Goal: Task Accomplishment & Management: Manage account settings

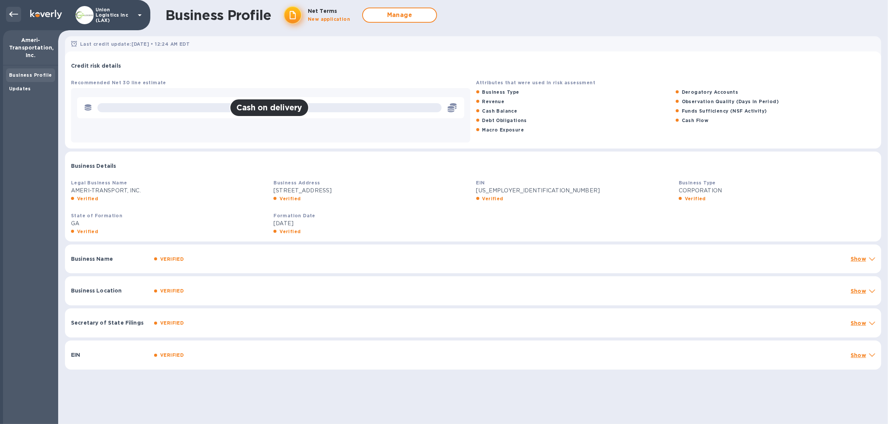
click at [17, 16] on div at bounding box center [13, 14] width 15 height 15
click at [13, 14] on icon at bounding box center [13, 14] width 9 height 5
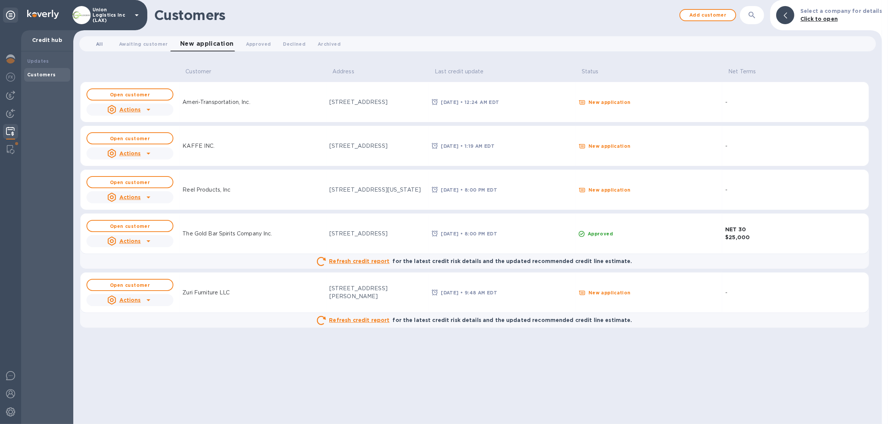
click at [100, 40] on span "All 0" at bounding box center [99, 44] width 7 height 8
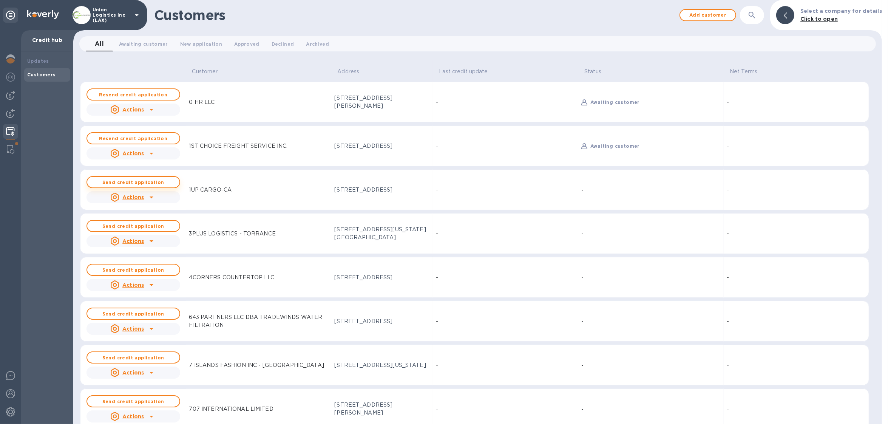
click at [134, 183] on b "Send credit application" at bounding box center [133, 182] width 62 height 6
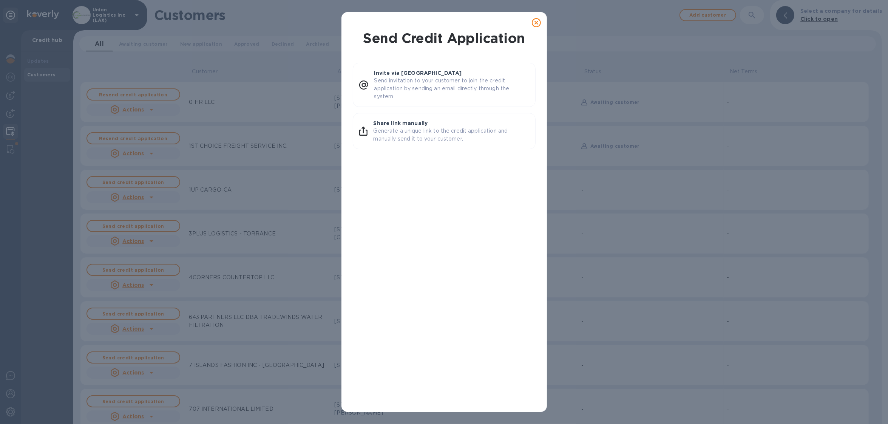
click at [543, 18] on div at bounding box center [536, 22] width 15 height 15
click at [540, 21] on icon at bounding box center [536, 22] width 9 height 9
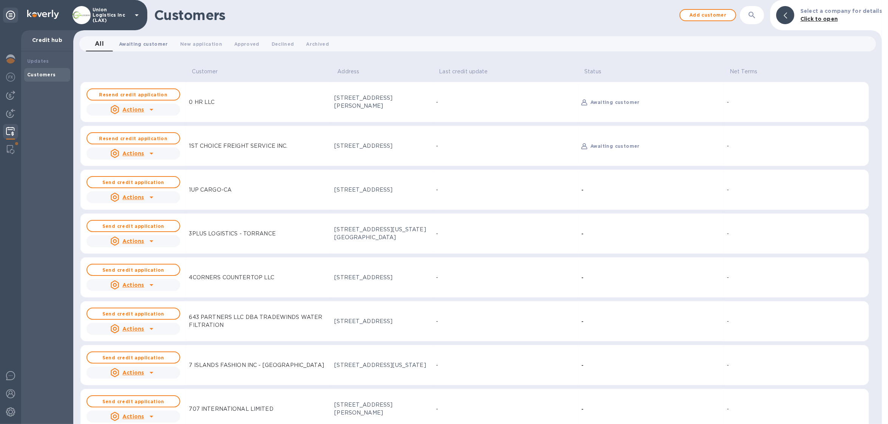
click at [149, 44] on span "Awaiting customer 0" at bounding box center [143, 44] width 49 height 8
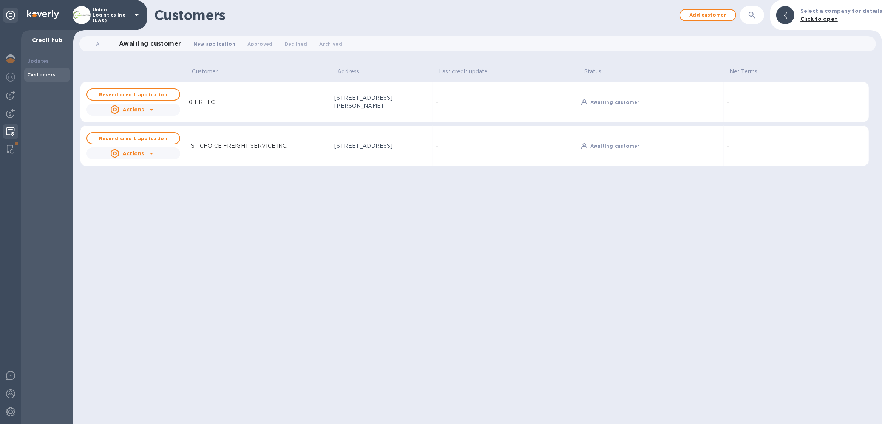
click at [212, 48] on button "New application 0" at bounding box center [214, 43] width 54 height 15
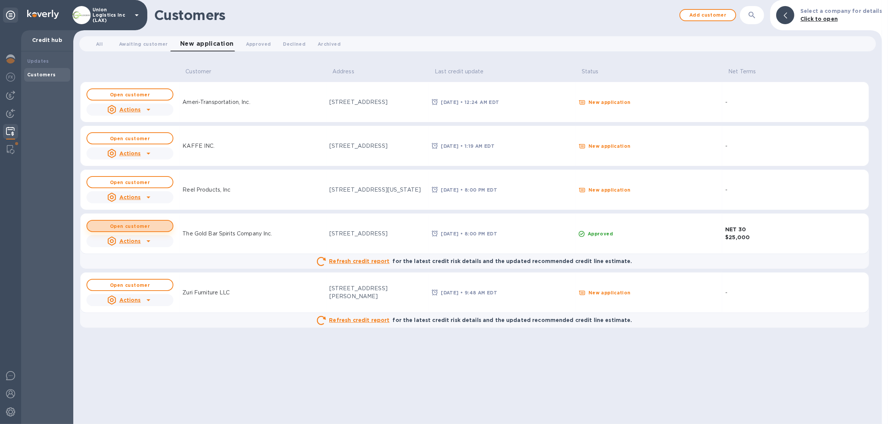
click at [144, 231] on button "Open customer" at bounding box center [129, 226] width 87 height 12
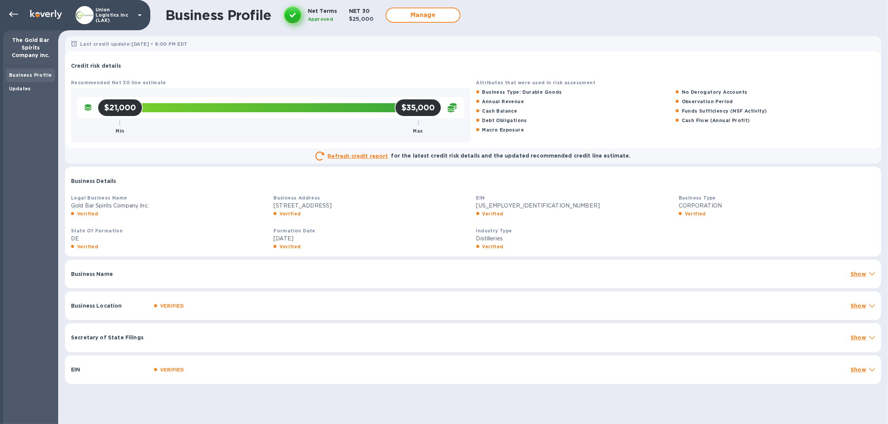
scroll to position [1, 0]
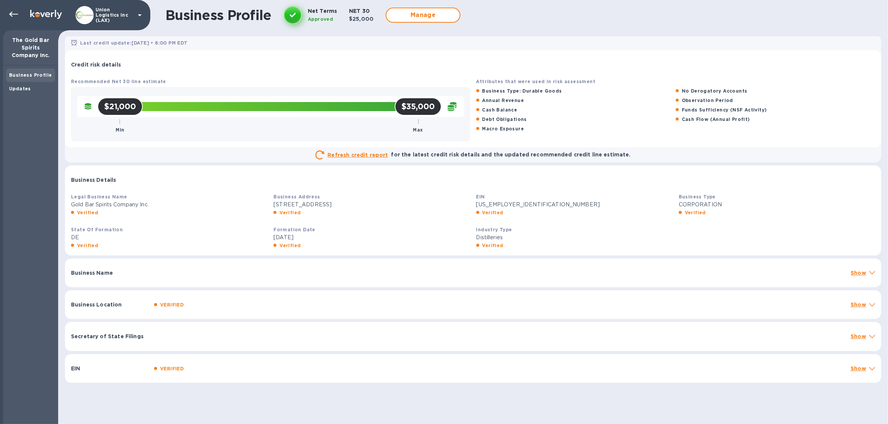
drag, startPoint x: 400, startPoint y: 394, endPoint x: 397, endPoint y: 386, distance: 8.5
click at [400, 393] on div "Business Profile Net Terms Approved NET 30 $25,000 Manage Last credit update: S…" at bounding box center [473, 212] width 830 height 424
click at [389, 378] on div "EIN VERIFIED Show" at bounding box center [473, 368] width 816 height 29
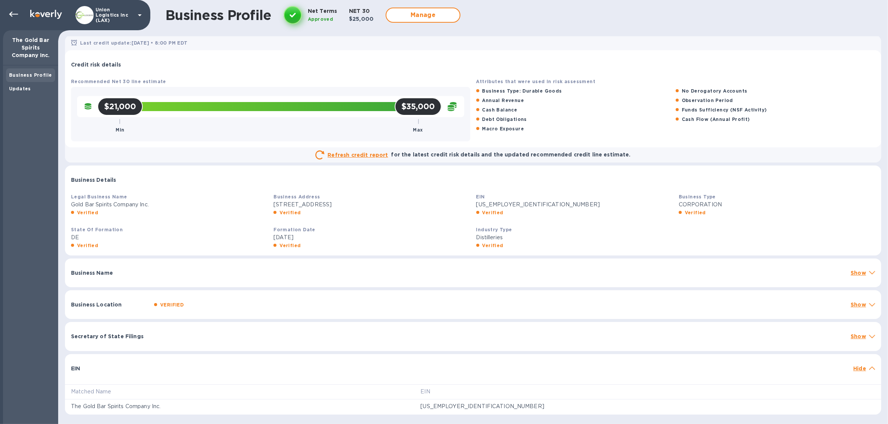
click at [320, 310] on div "Business Location VERIFIED Show" at bounding box center [473, 304] width 816 height 29
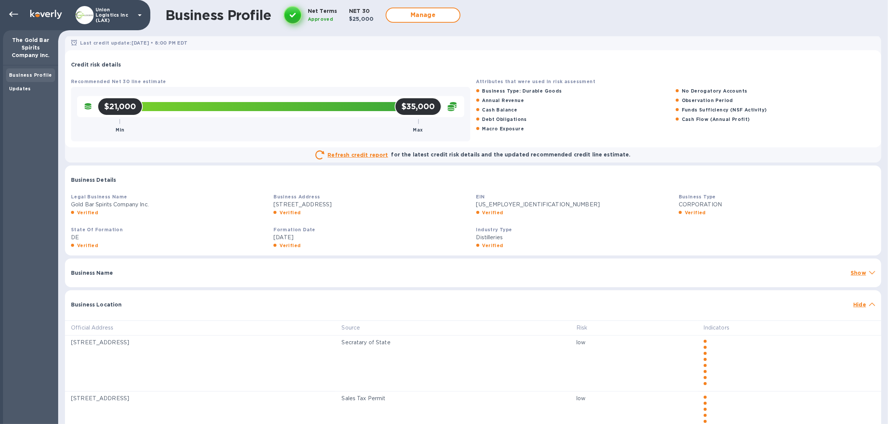
click at [319, 275] on div "Business Name" at bounding box center [457, 273] width 779 height 14
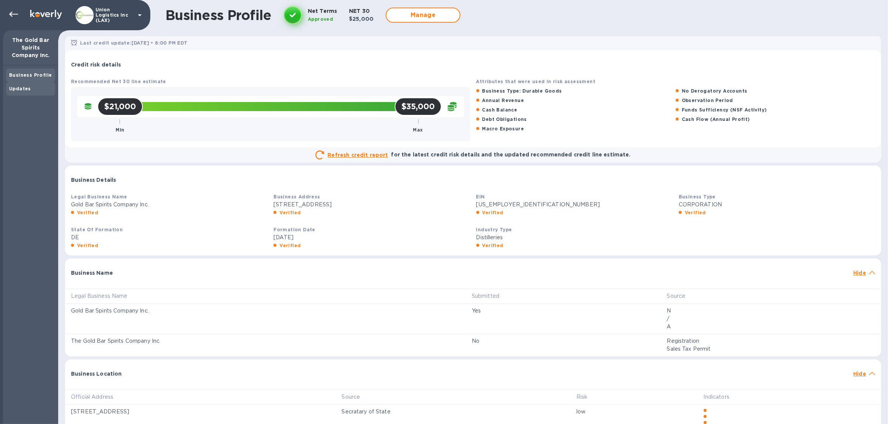
click at [19, 87] on b "Updates" at bounding box center [20, 89] width 22 height 6
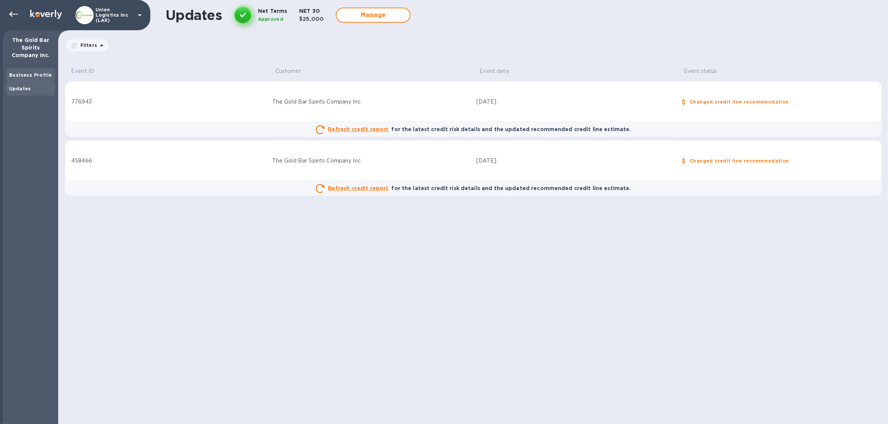
click at [31, 78] on div "Business Profile" at bounding box center [30, 75] width 43 height 8
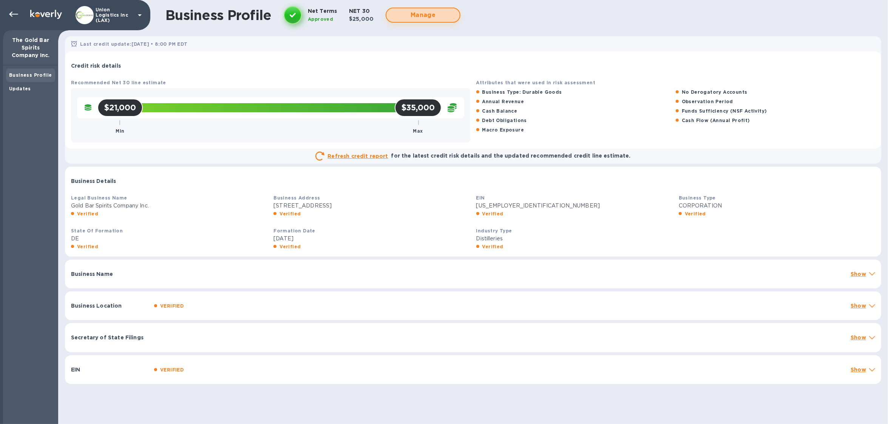
click at [427, 16] on span "Manage" at bounding box center [422, 15] width 61 height 9
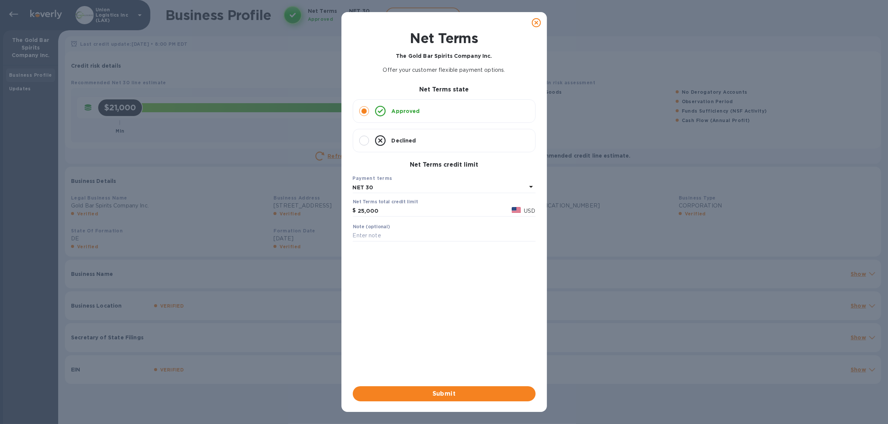
click at [534, 20] on icon at bounding box center [536, 22] width 9 height 9
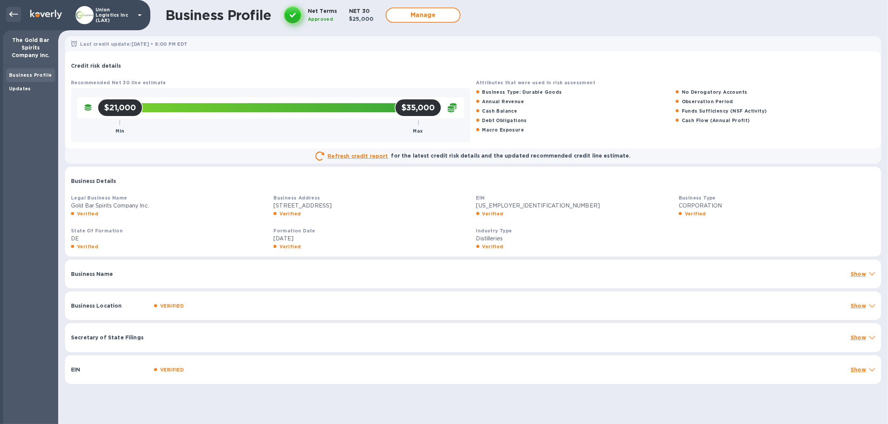
click at [13, 14] on icon at bounding box center [13, 14] width 9 height 9
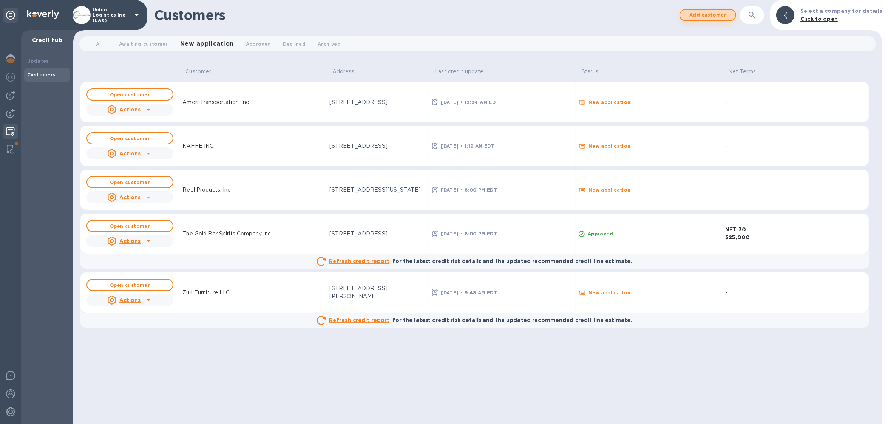
click at [716, 14] on span "Add customer" at bounding box center [707, 15] width 43 height 9
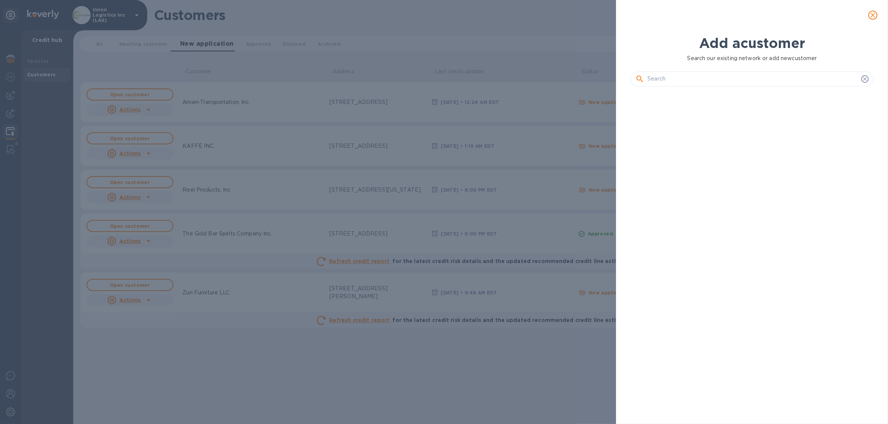
scroll to position [304, 246]
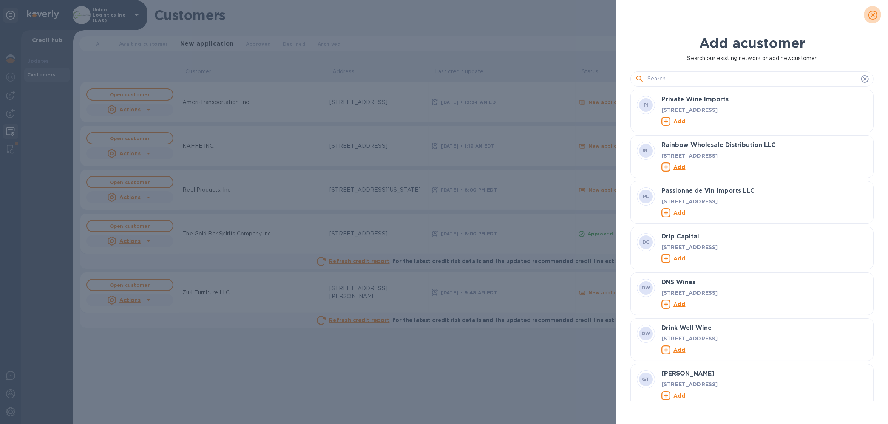
click at [877, 15] on span "close" at bounding box center [872, 15] width 9 height 9
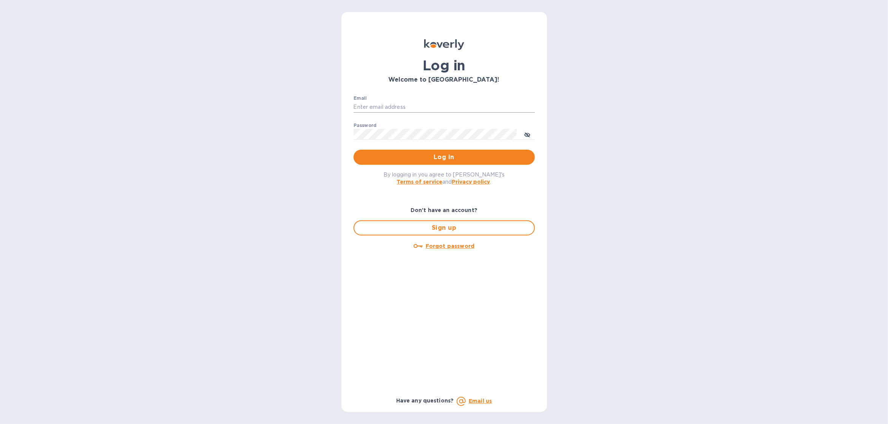
click at [379, 102] on input "Email" at bounding box center [443, 107] width 181 height 11
type input "sballen@koverly.com"
click at [409, 151] on button "Log in" at bounding box center [443, 157] width 181 height 15
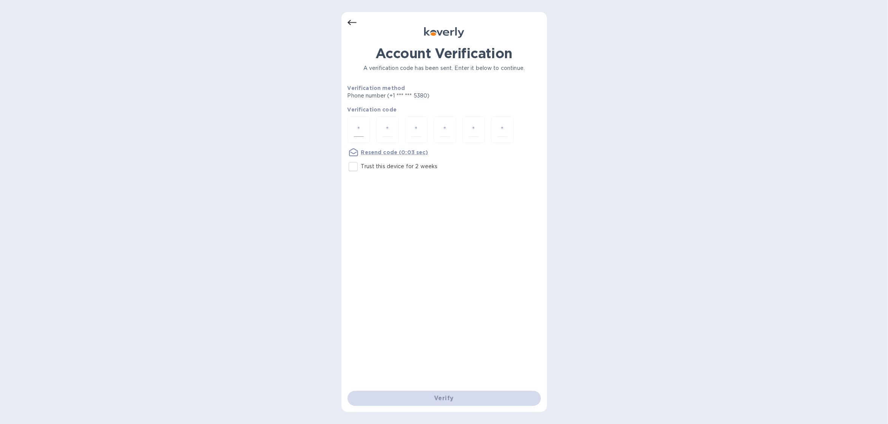
click at [355, 129] on input "number" at bounding box center [359, 130] width 10 height 14
type input "2"
type input "6"
type input "8"
type input "2"
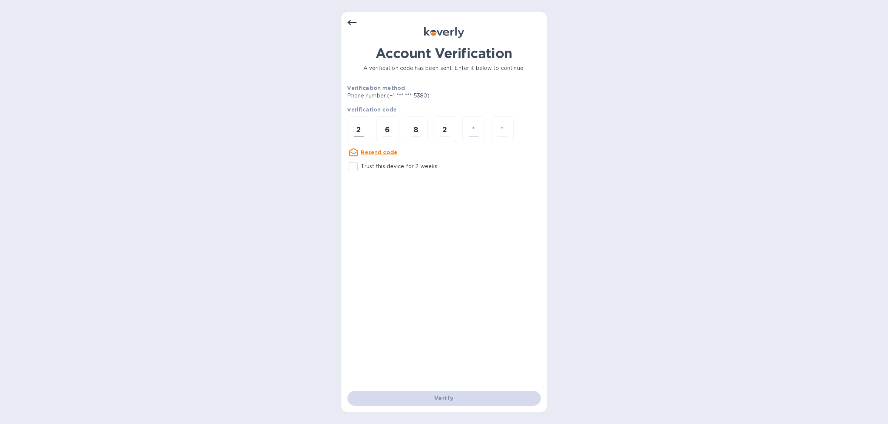
type input "4"
type input "5"
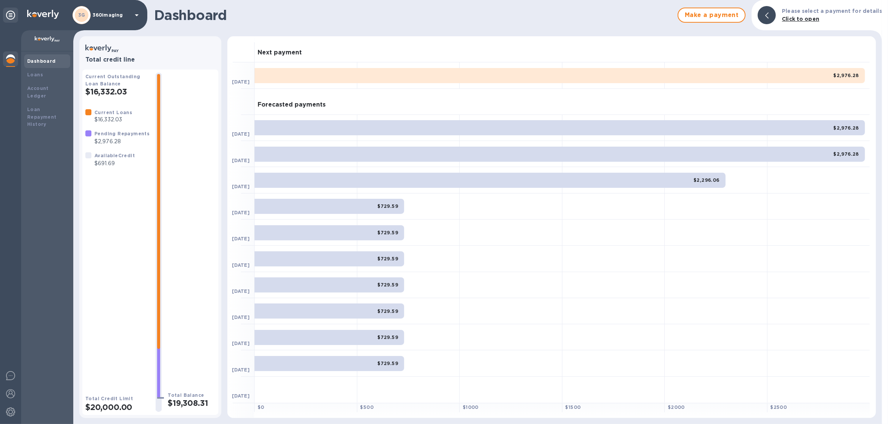
click at [107, 19] on div "3G 360imaging" at bounding box center [107, 15] width 69 height 18
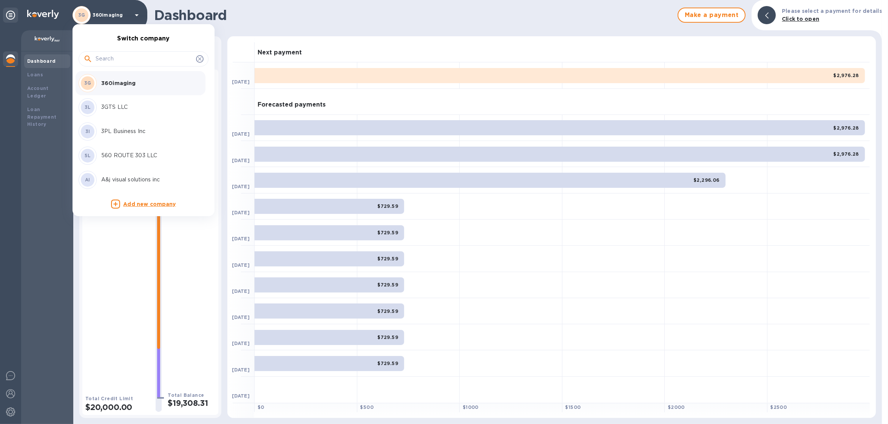
click at [140, 60] on input "text" at bounding box center [144, 58] width 97 height 11
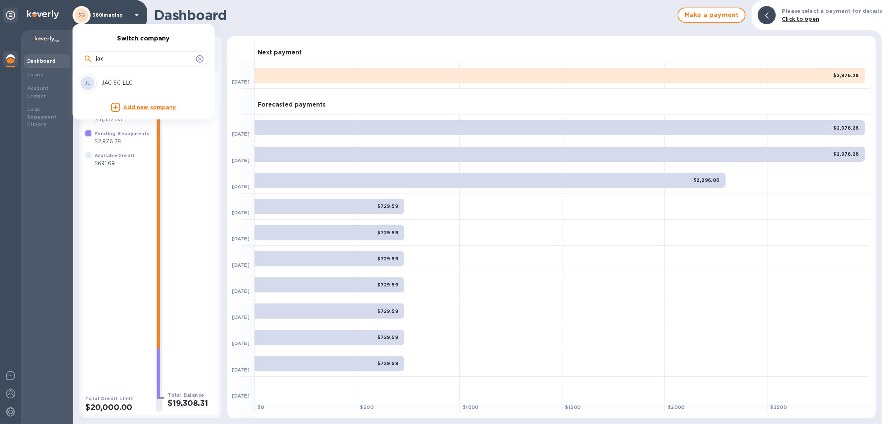
type input "jac"
click at [124, 85] on p "JAC SC LLC" at bounding box center [148, 83] width 95 height 8
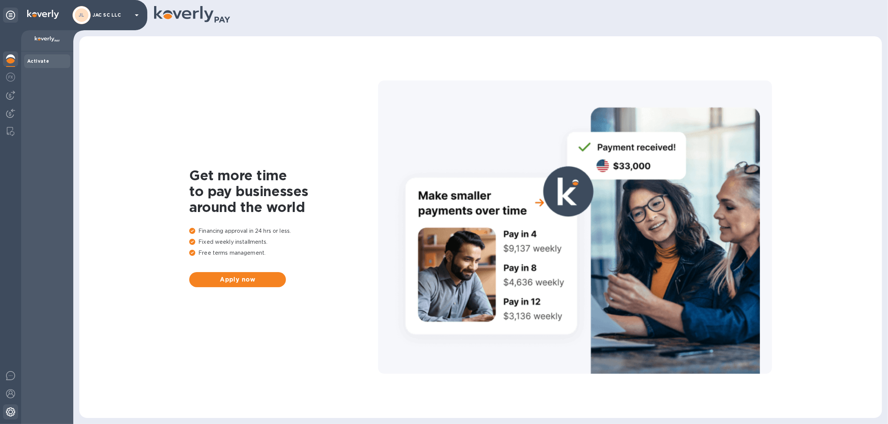
click at [13, 415] on img at bounding box center [10, 411] width 9 height 9
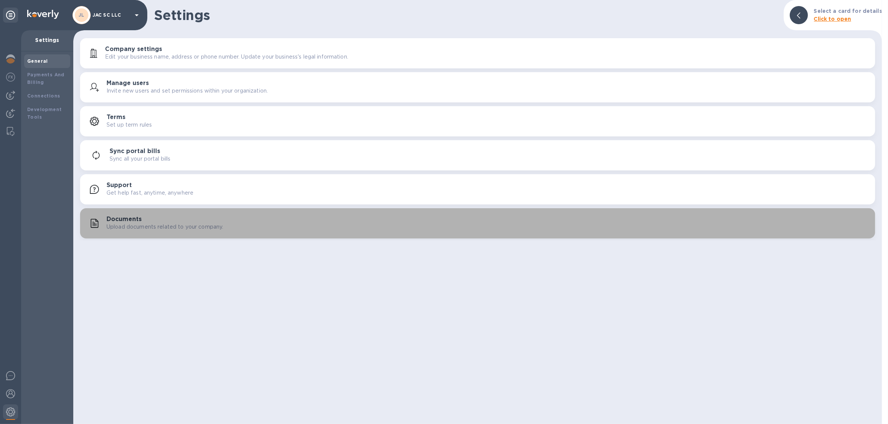
drag, startPoint x: 130, startPoint y: 224, endPoint x: 136, endPoint y: 219, distance: 8.4
click at [130, 224] on p "Upload documents related to your company." at bounding box center [164, 227] width 117 height 8
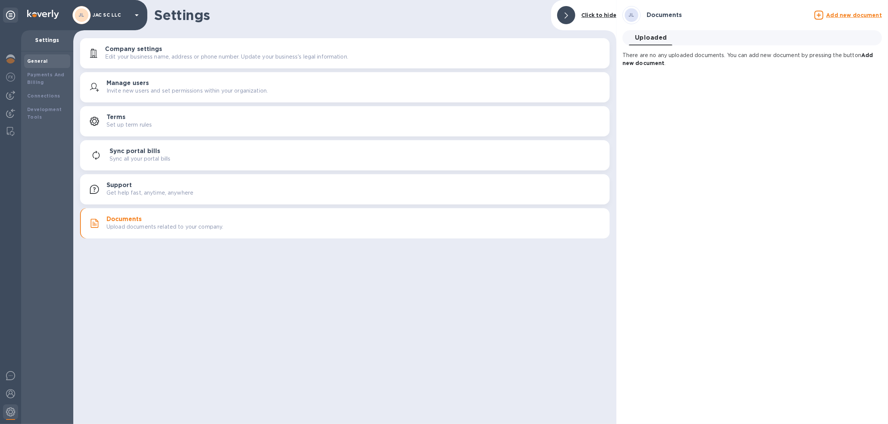
click at [844, 12] on u "Add new document" at bounding box center [854, 15] width 56 height 6
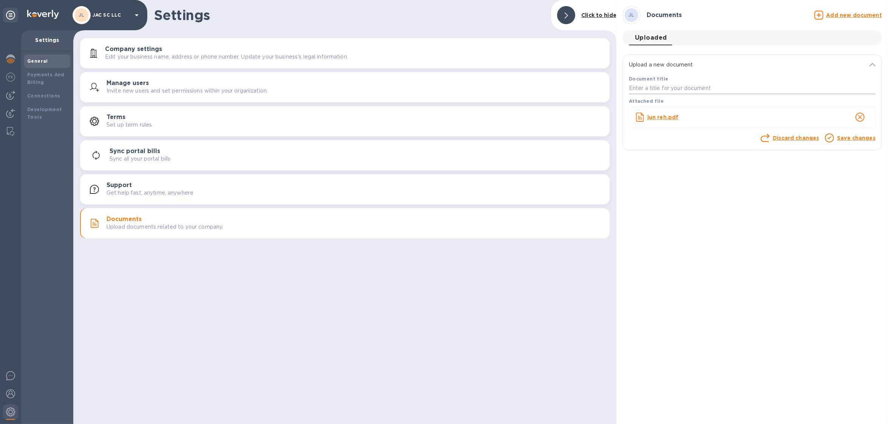
click at [750, 85] on input "text" at bounding box center [752, 88] width 247 height 11
type input "june"
click at [853, 139] on link "Save changes" at bounding box center [856, 138] width 39 height 6
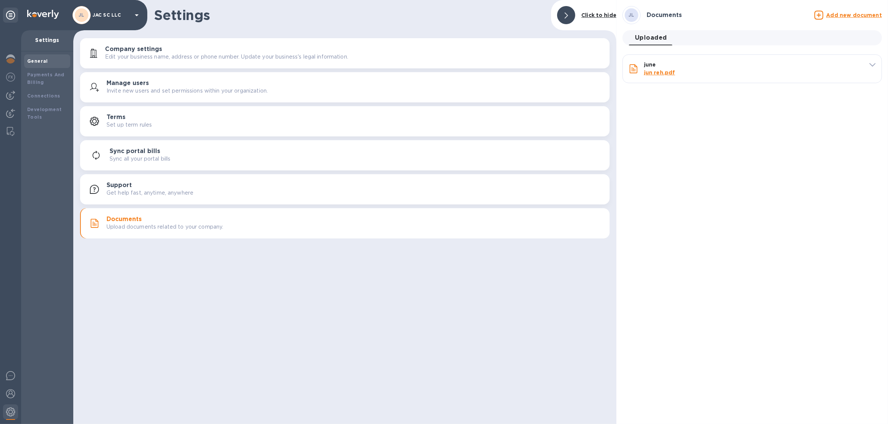
click at [835, 13] on u "Add new document" at bounding box center [854, 15] width 56 height 6
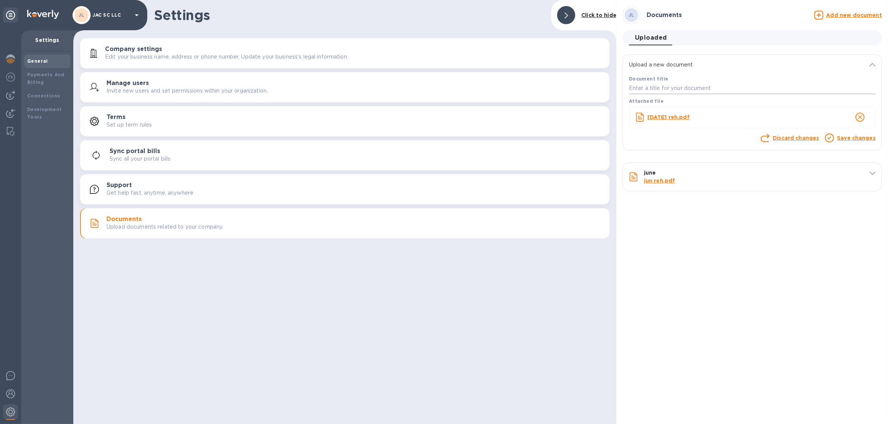
click at [697, 83] on input "text" at bounding box center [752, 88] width 247 height 11
type input "july"
click at [849, 137] on link "Save changes" at bounding box center [856, 138] width 39 height 6
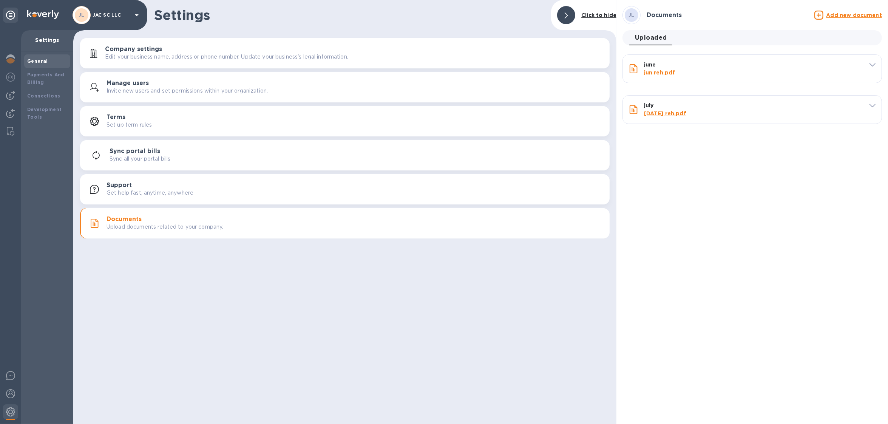
click at [832, 16] on u "Add new document" at bounding box center [854, 15] width 56 height 6
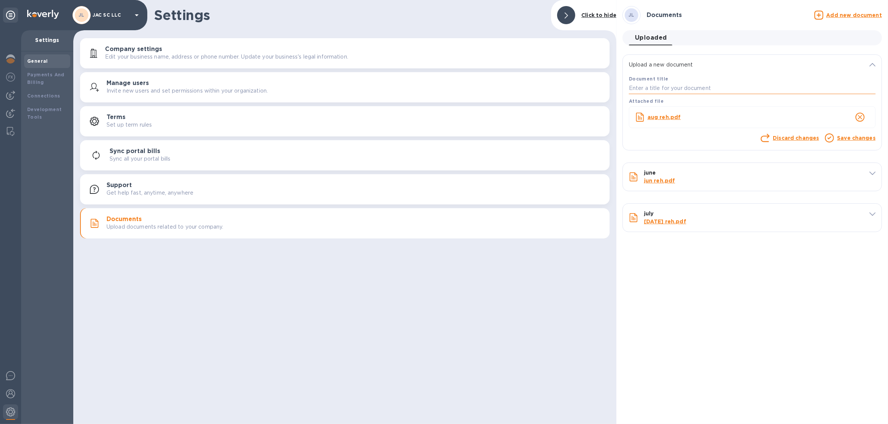
click at [750, 90] on input "text" at bounding box center [752, 88] width 247 height 11
type input "aug"
click at [839, 127] on div at bounding box center [850, 116] width 39 height 21
click at [119, 21] on div "JL JAC SC LLC" at bounding box center [107, 15] width 69 height 18
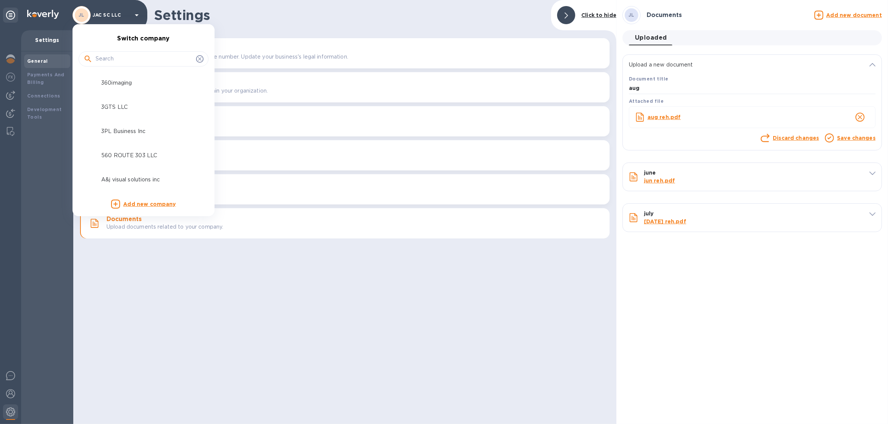
click at [117, 16] on div at bounding box center [444, 212] width 888 height 424
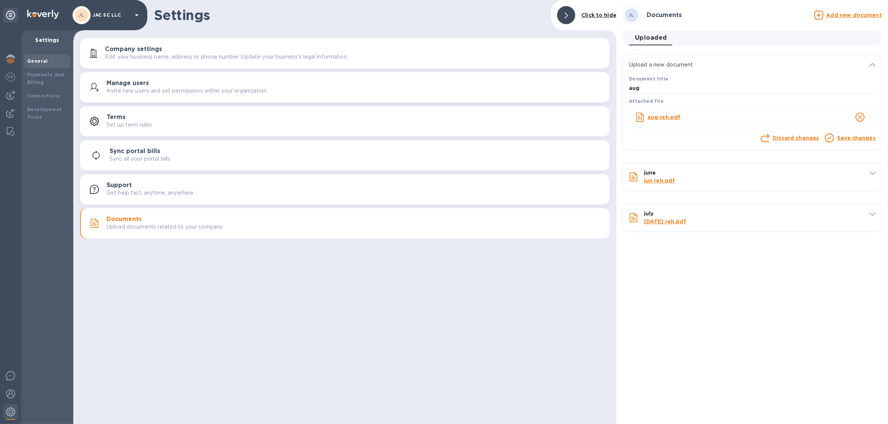
click at [117, 17] on p "JAC SC LLC" at bounding box center [112, 14] width 38 height 5
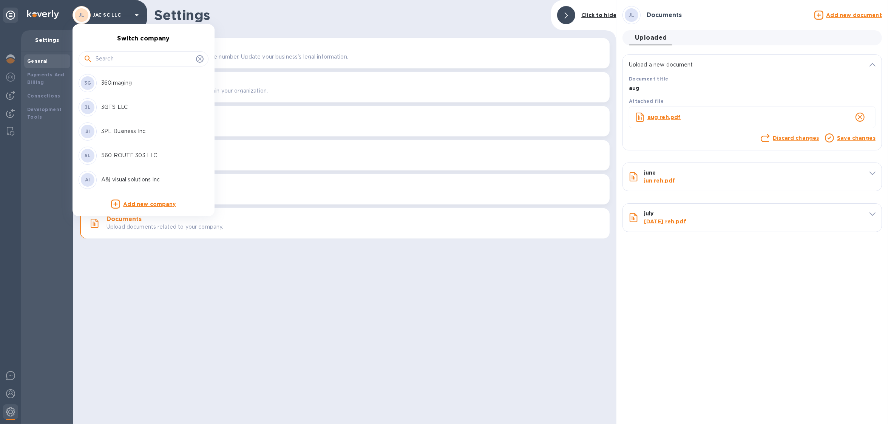
click at [120, 15] on div at bounding box center [444, 212] width 888 height 424
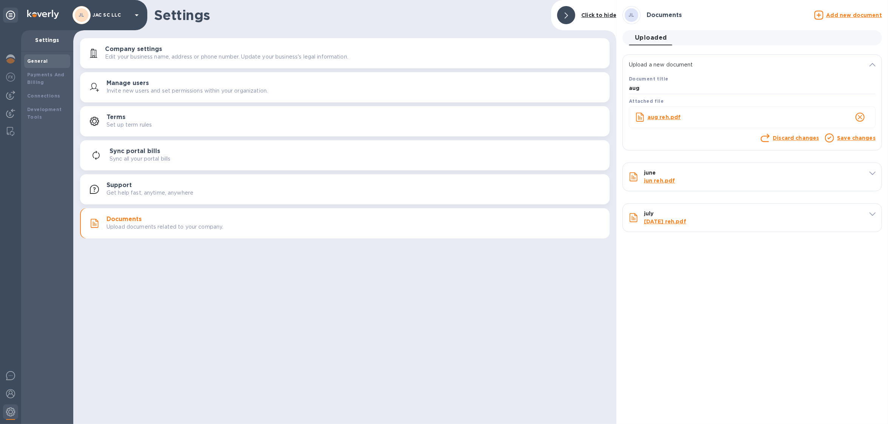
click at [123, 16] on p "JAC SC LLC" at bounding box center [112, 14] width 38 height 5
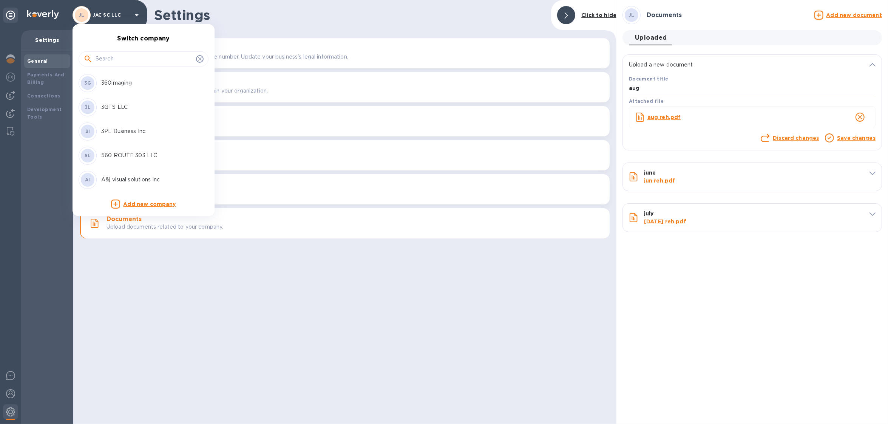
click at [127, 61] on input "text" at bounding box center [144, 58] width 97 height 11
paste input "Advanced Visibility LLC Activation And Credit Application Tickets Actions Advan…"
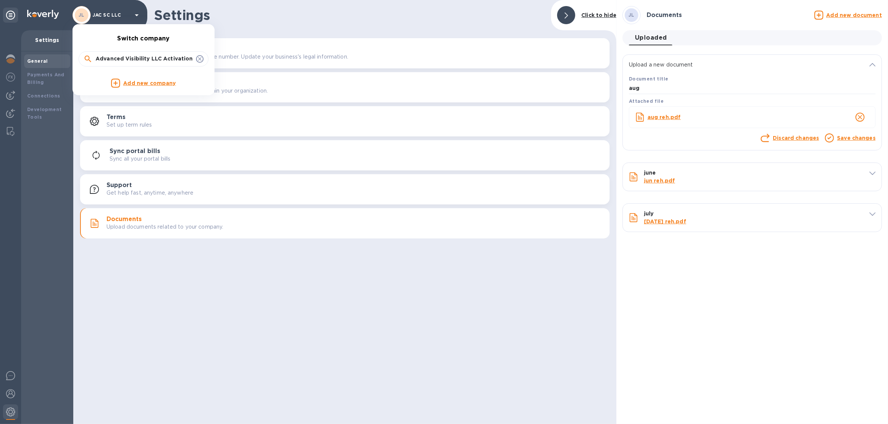
drag, startPoint x: 140, startPoint y: 57, endPoint x: 72, endPoint y: 57, distance: 68.3
click at [73, 57] on div "Advanced Visibility LLC Activation And Credit Application Tickets Actions Advan…" at bounding box center [144, 58] width 142 height 26
drag, startPoint x: 171, startPoint y: 59, endPoint x: 109, endPoint y: 52, distance: 63.1
click at [109, 52] on div "Advanced Visibility" at bounding box center [144, 58] width 130 height 15
type input "advanced"
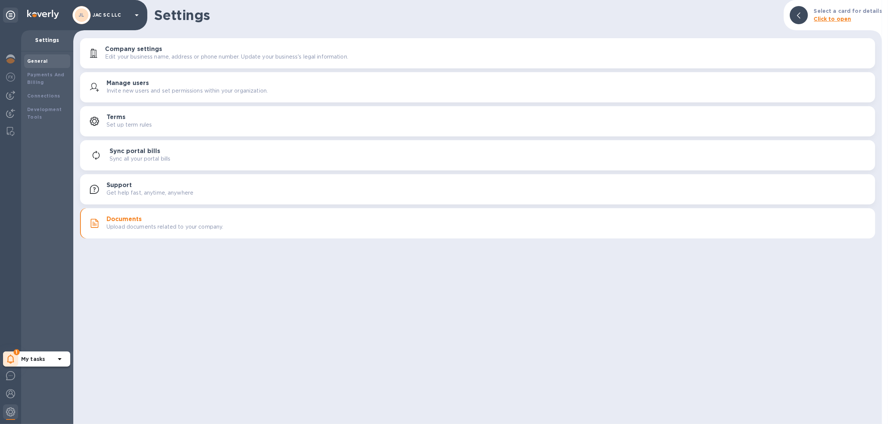
click at [13, 357] on icon at bounding box center [10, 358] width 7 height 9
click at [53, 337] on p "You have pending companies." at bounding box center [60, 336] width 78 height 8
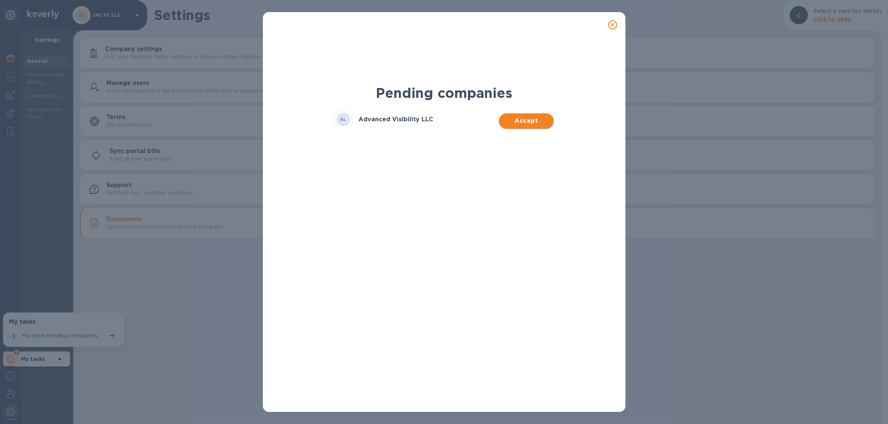
click at [539, 113] on button "Accept" at bounding box center [526, 120] width 55 height 15
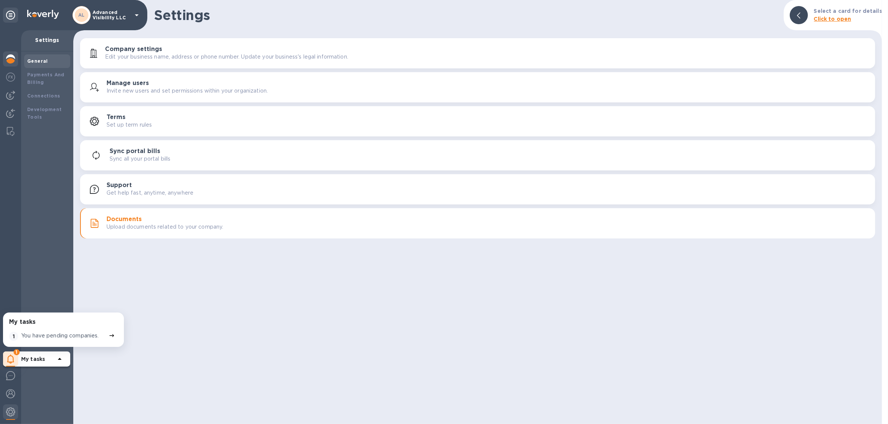
click at [14, 56] on img at bounding box center [10, 58] width 9 height 9
